Goal: Information Seeking & Learning: Find specific fact

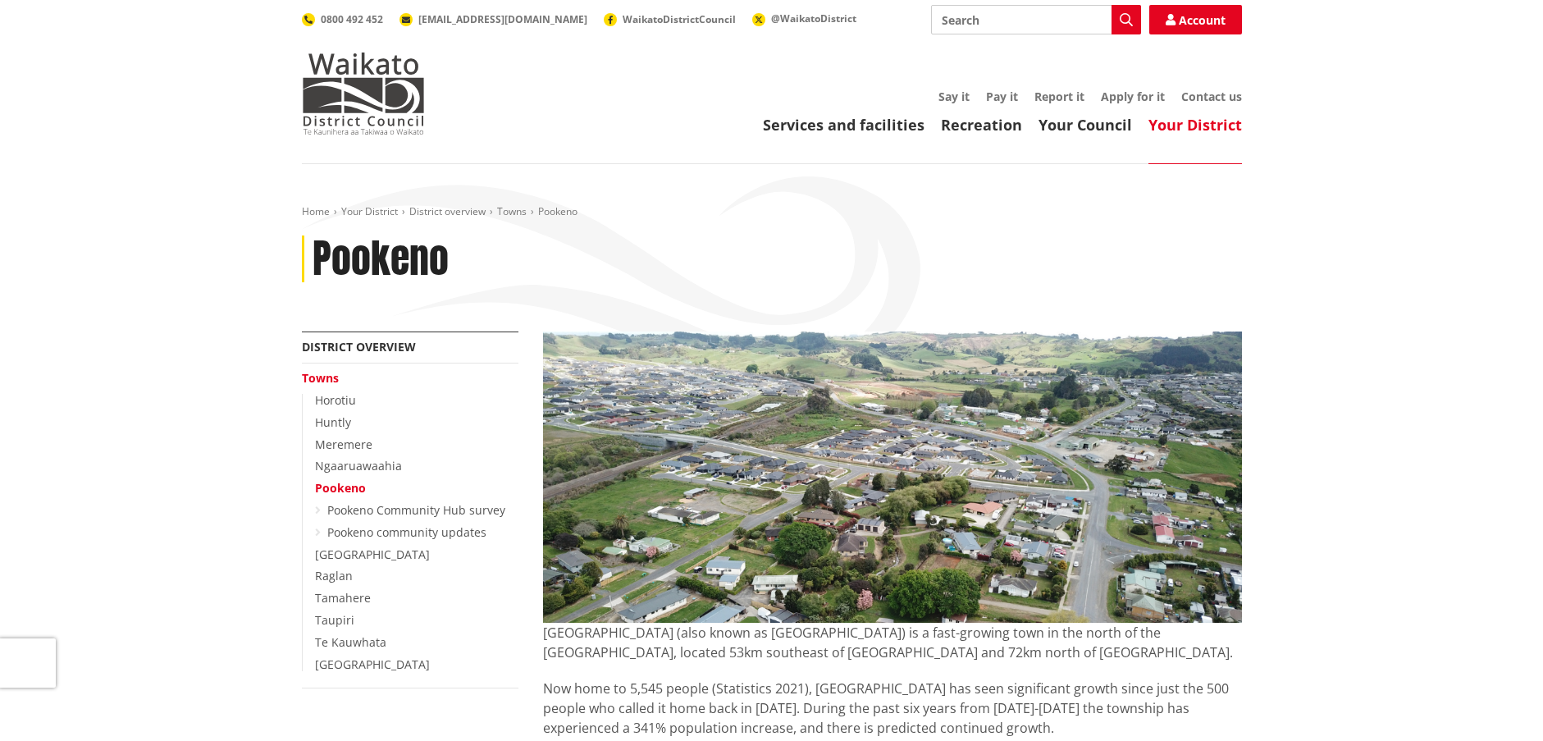
click at [975, 25] on input "Search" at bounding box center [1036, 20] width 210 height 30
click at [978, 22] on input "Search" at bounding box center [1036, 20] width 210 height 30
drag, startPoint x: 974, startPoint y: 21, endPoint x: 868, endPoint y: 22, distance: 105.8
click at [868, 22] on div "Search off Search Glen Murray recycling drop-off Three Waters Better Off Fundin…" at bounding box center [772, 20] width 940 height 30
type input "fabio"
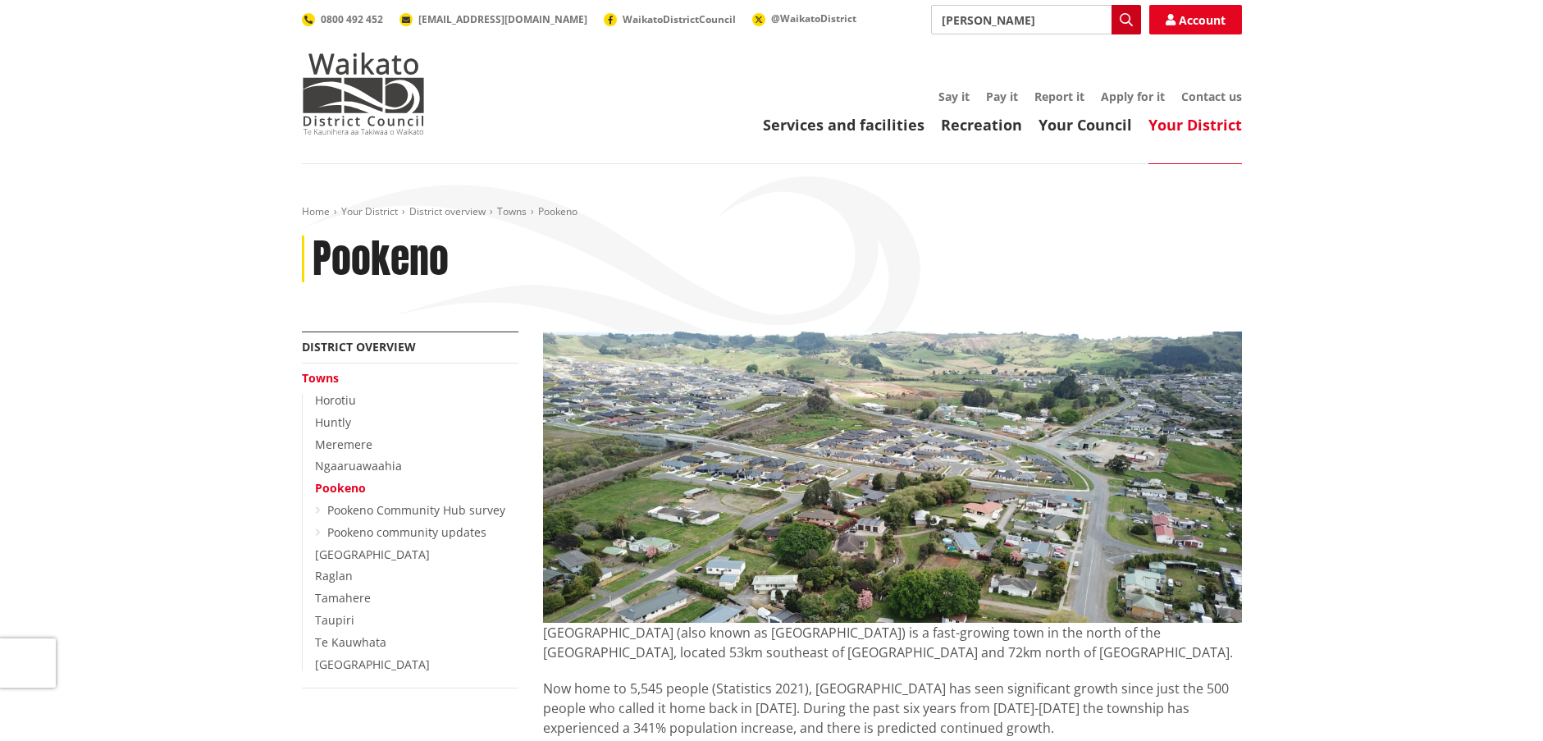
click at [1121, 17] on icon "button" at bounding box center [1126, 19] width 13 height 13
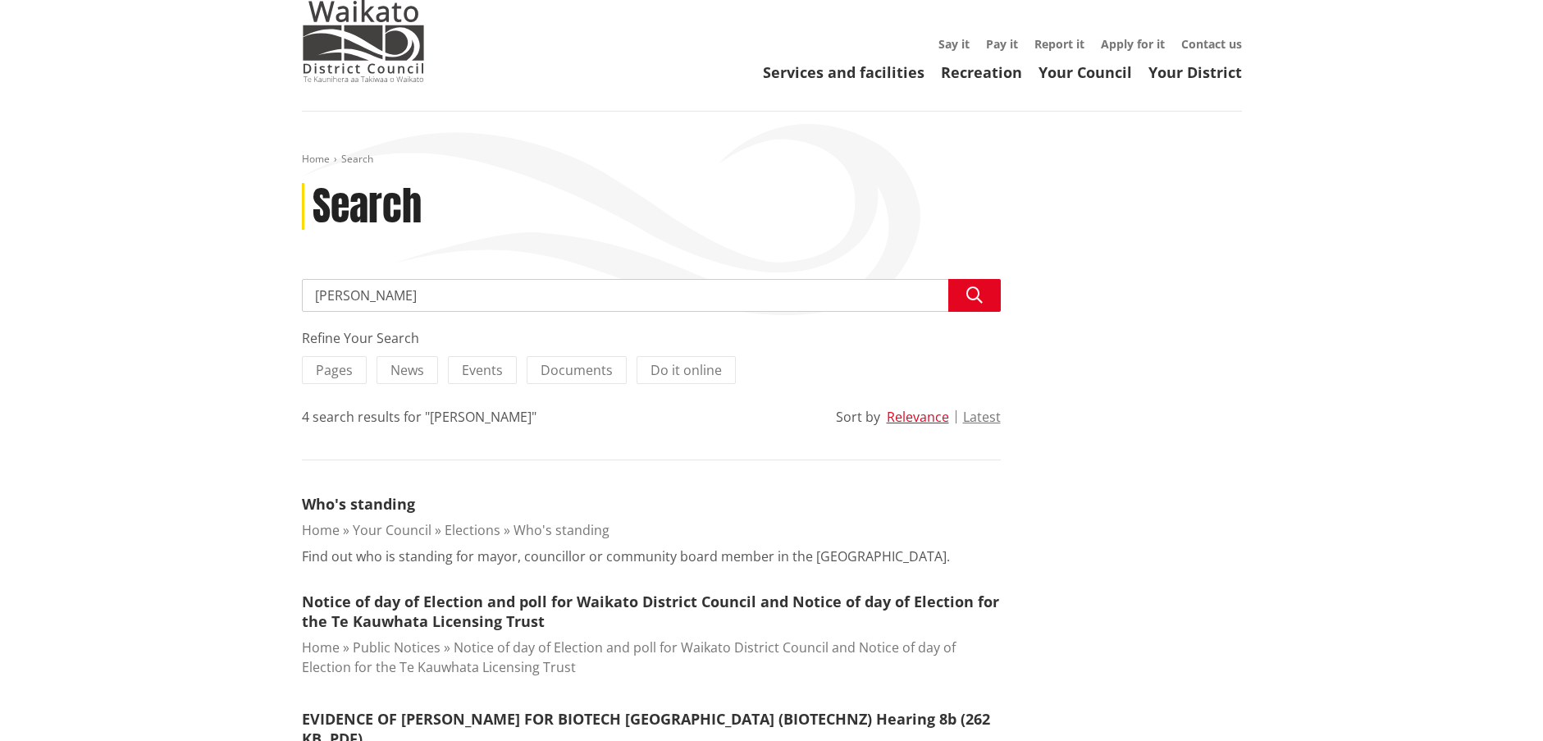
scroll to position [82, 0]
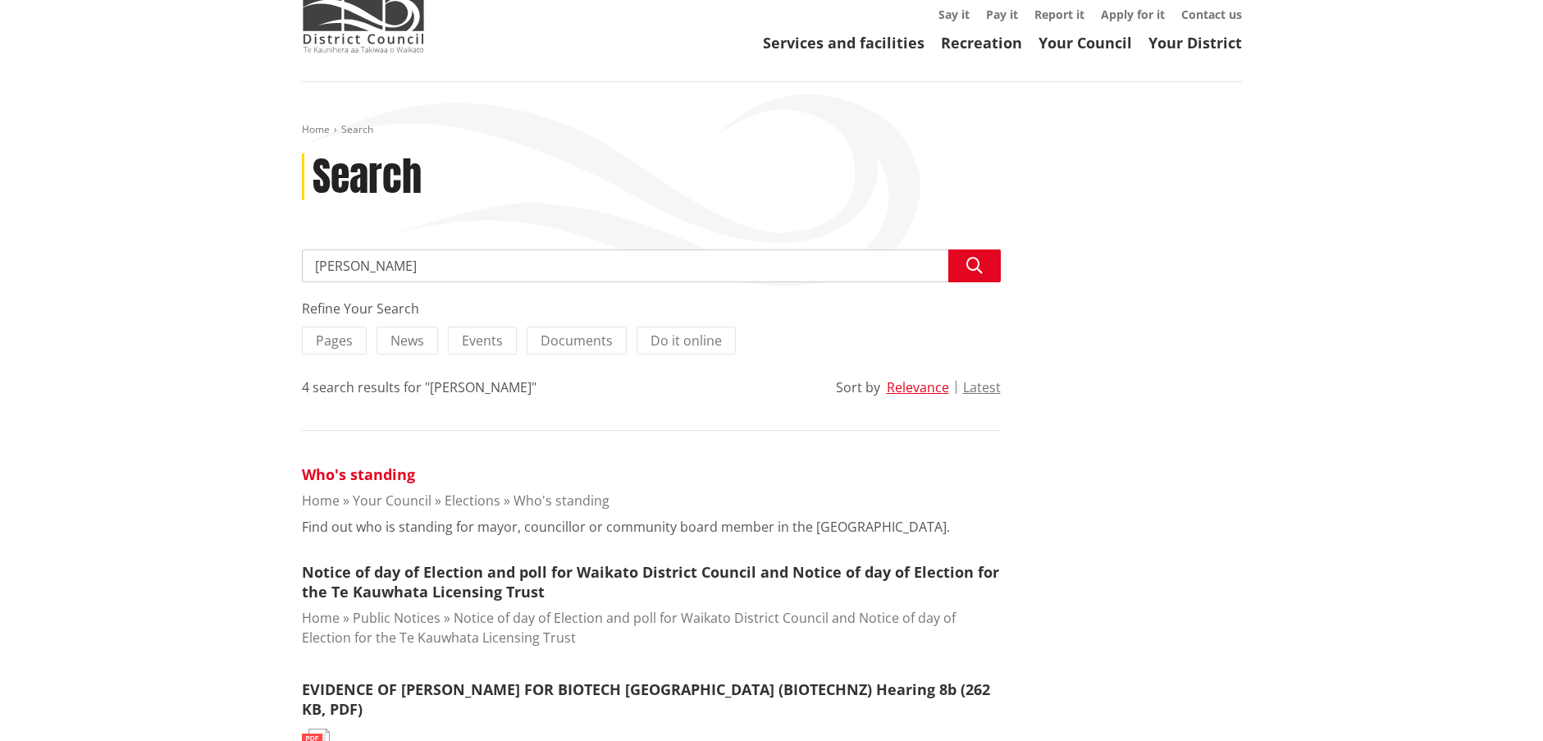
click at [357, 477] on link "Who's standing" at bounding box center [358, 474] width 113 height 20
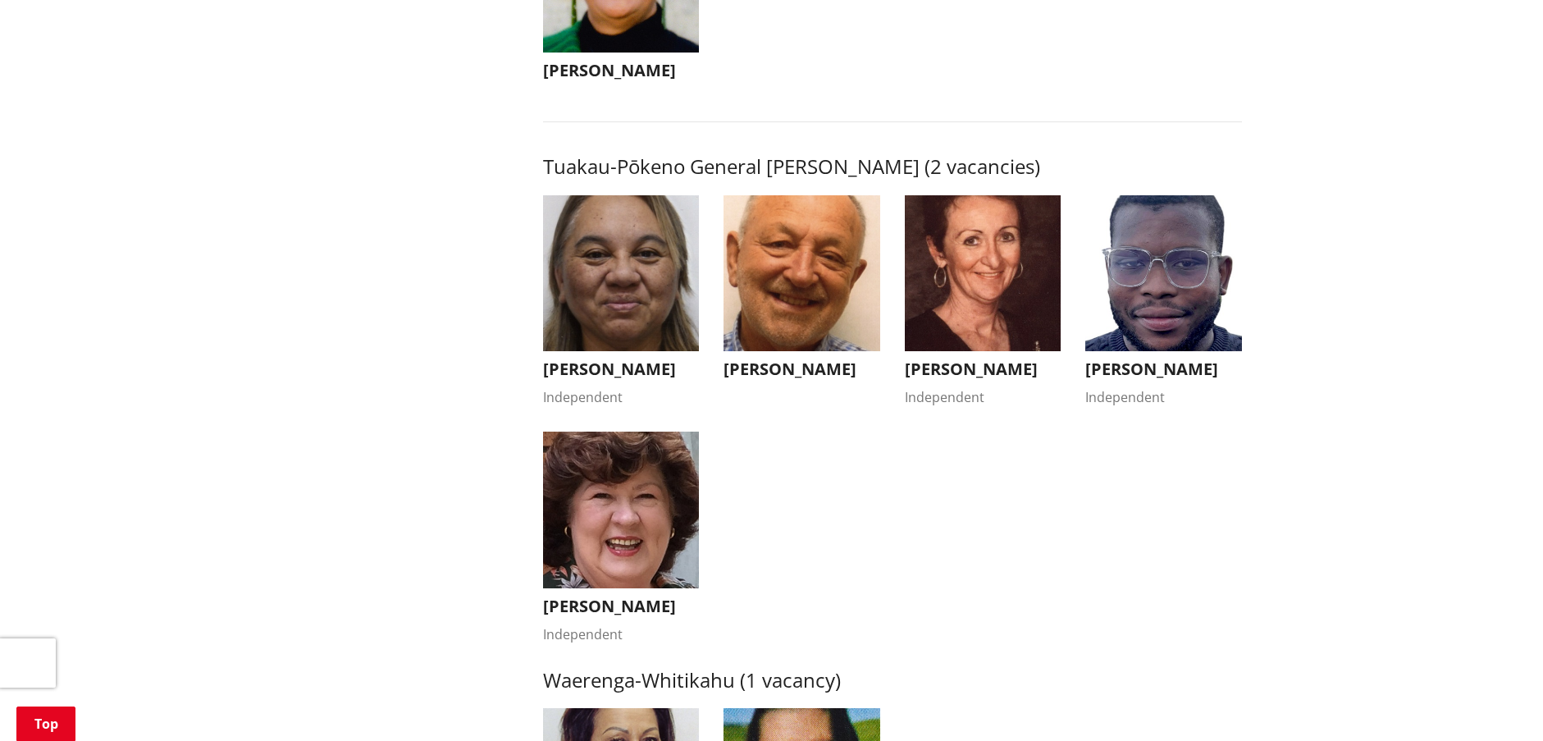
scroll to position [2707, 0]
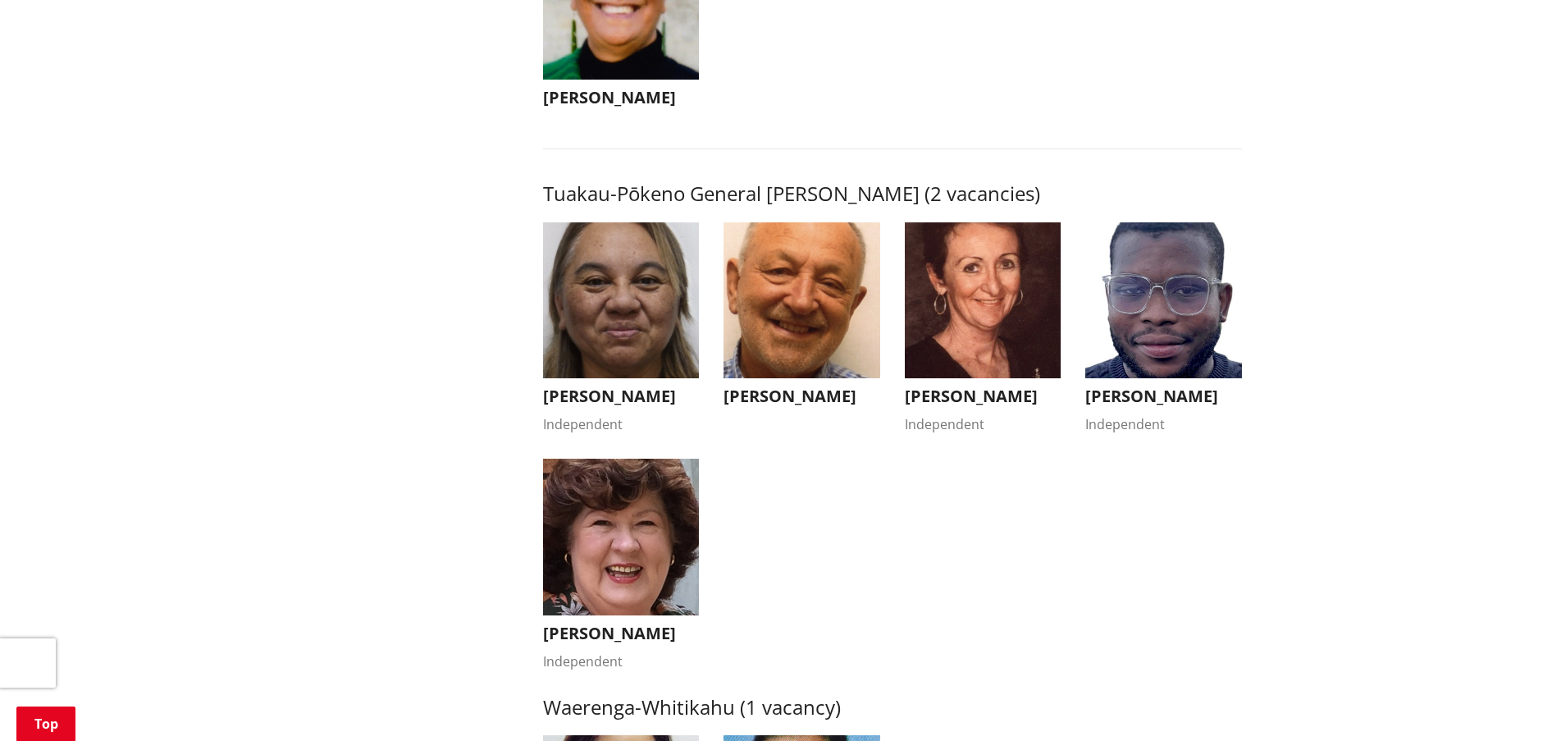
click at [1189, 311] on img "button" at bounding box center [1163, 300] width 157 height 157
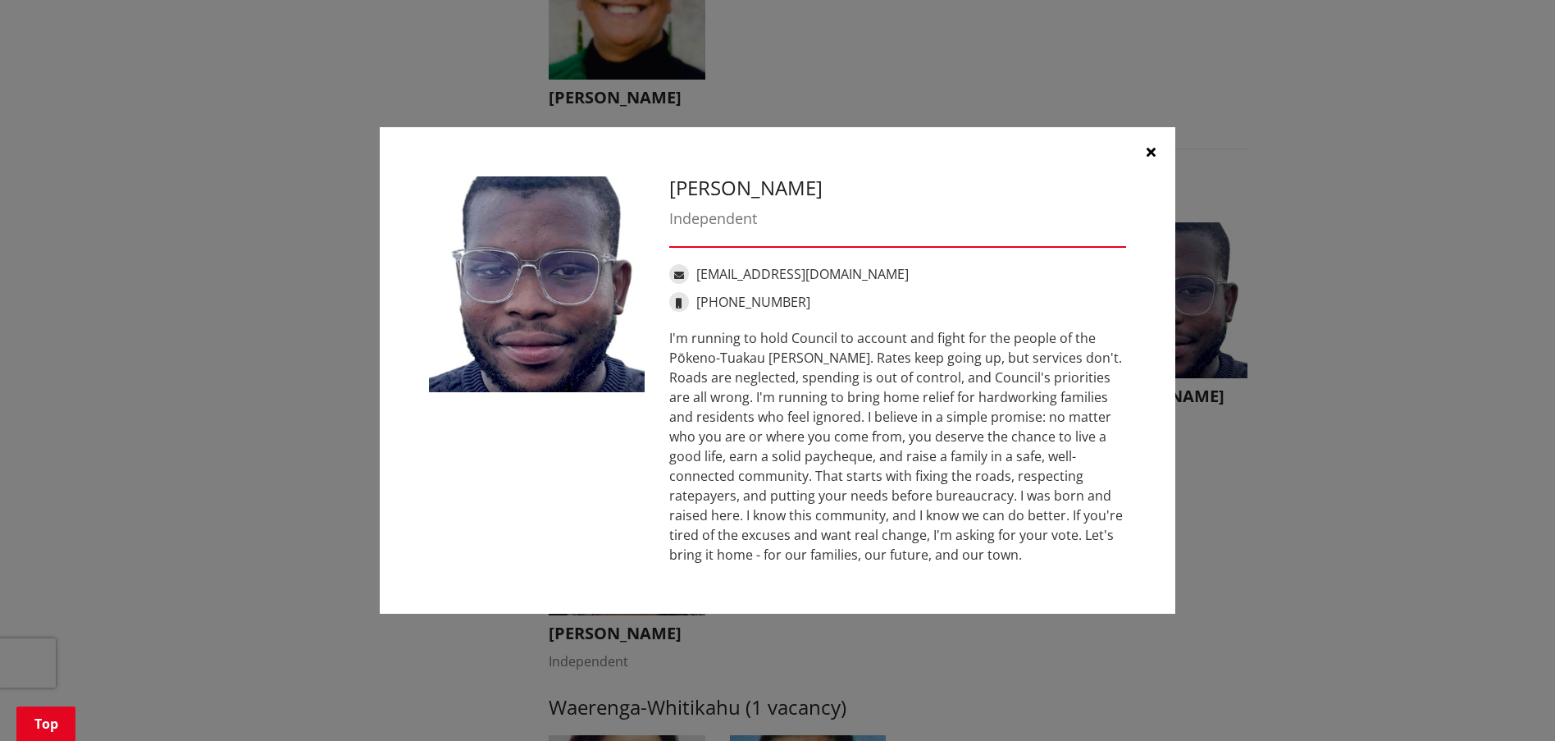
click at [1150, 144] on button "button" at bounding box center [1150, 151] width 49 height 49
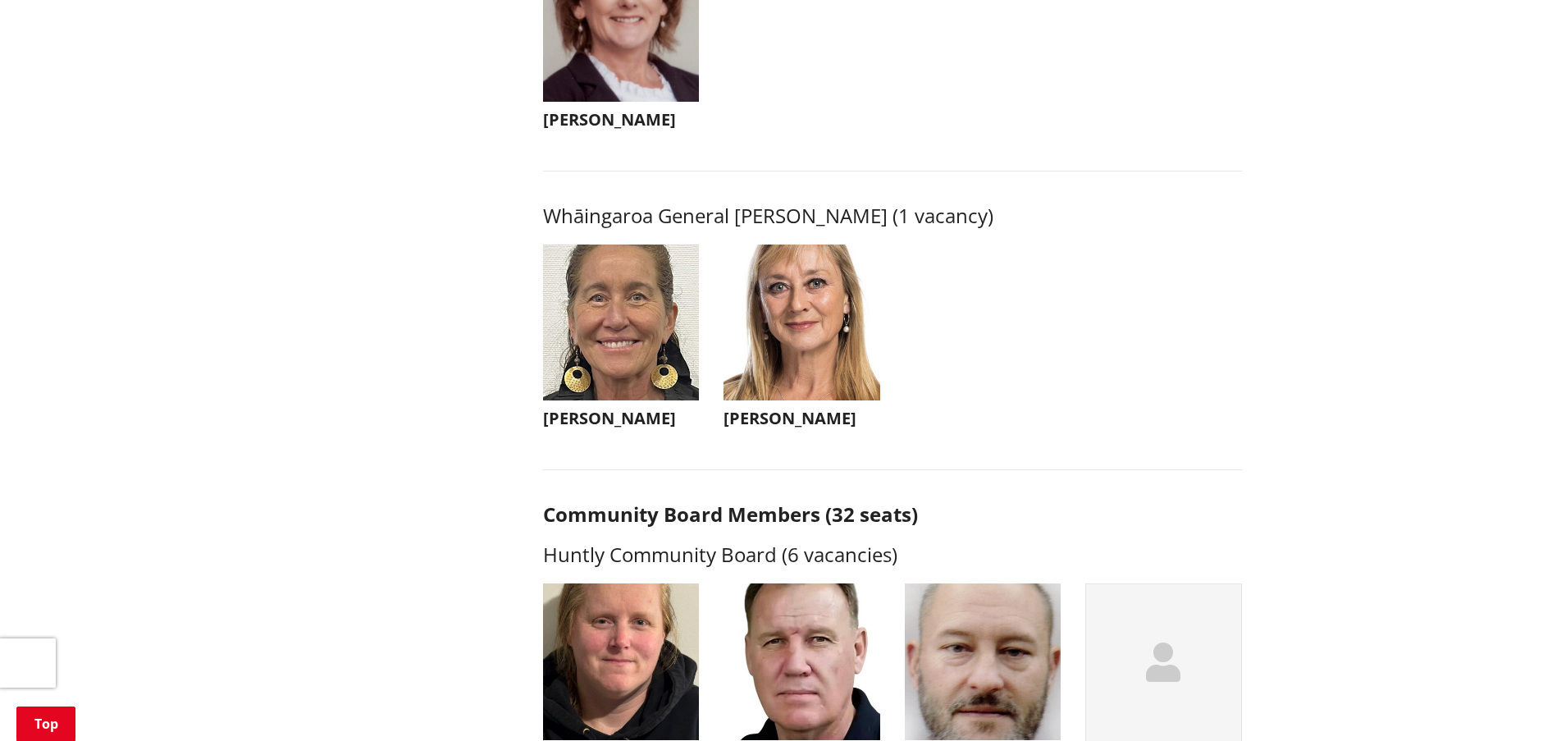
scroll to position [4020, 0]
